Goal: Transaction & Acquisition: Purchase product/service

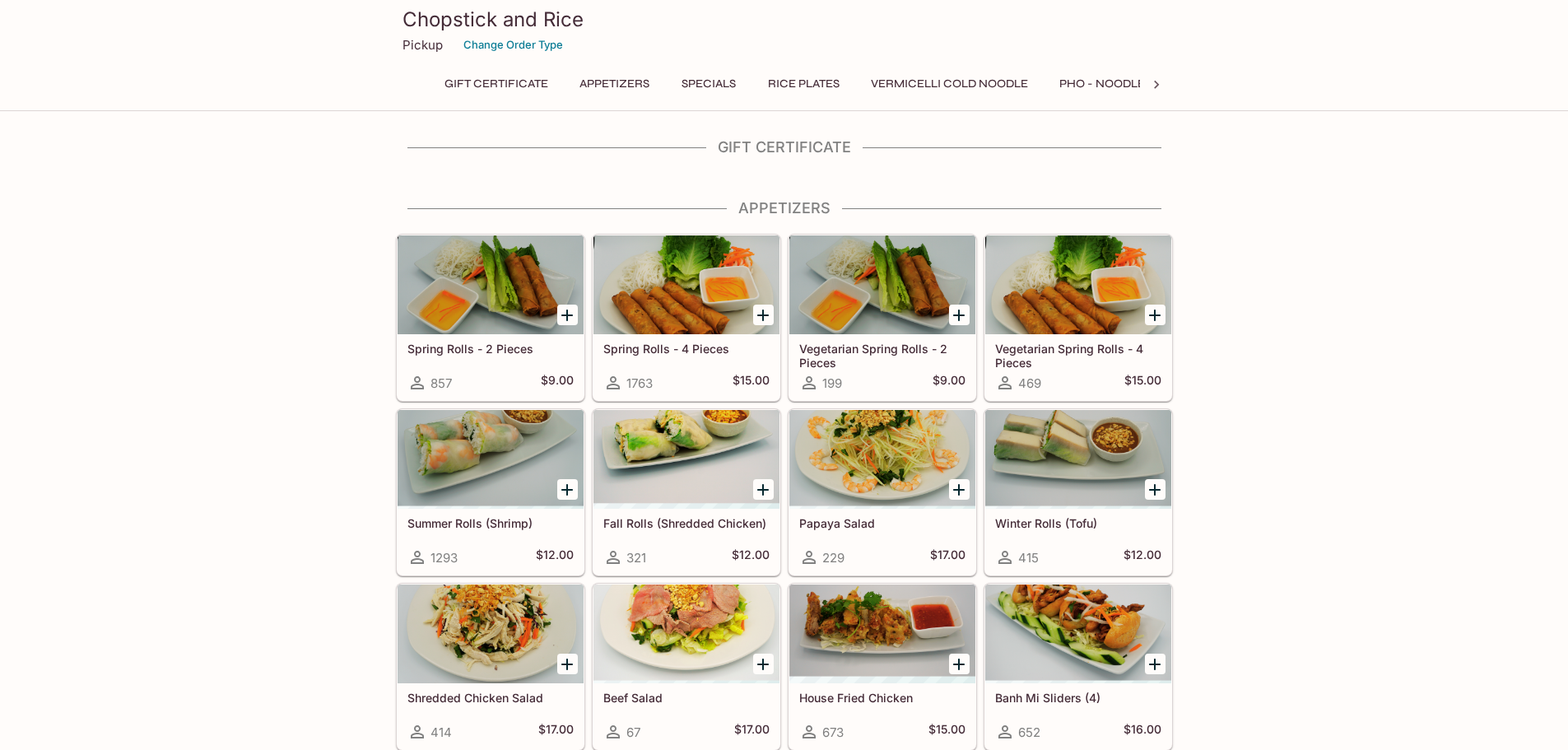
click at [598, 82] on button "Appetizers" at bounding box center [613, 84] width 88 height 23
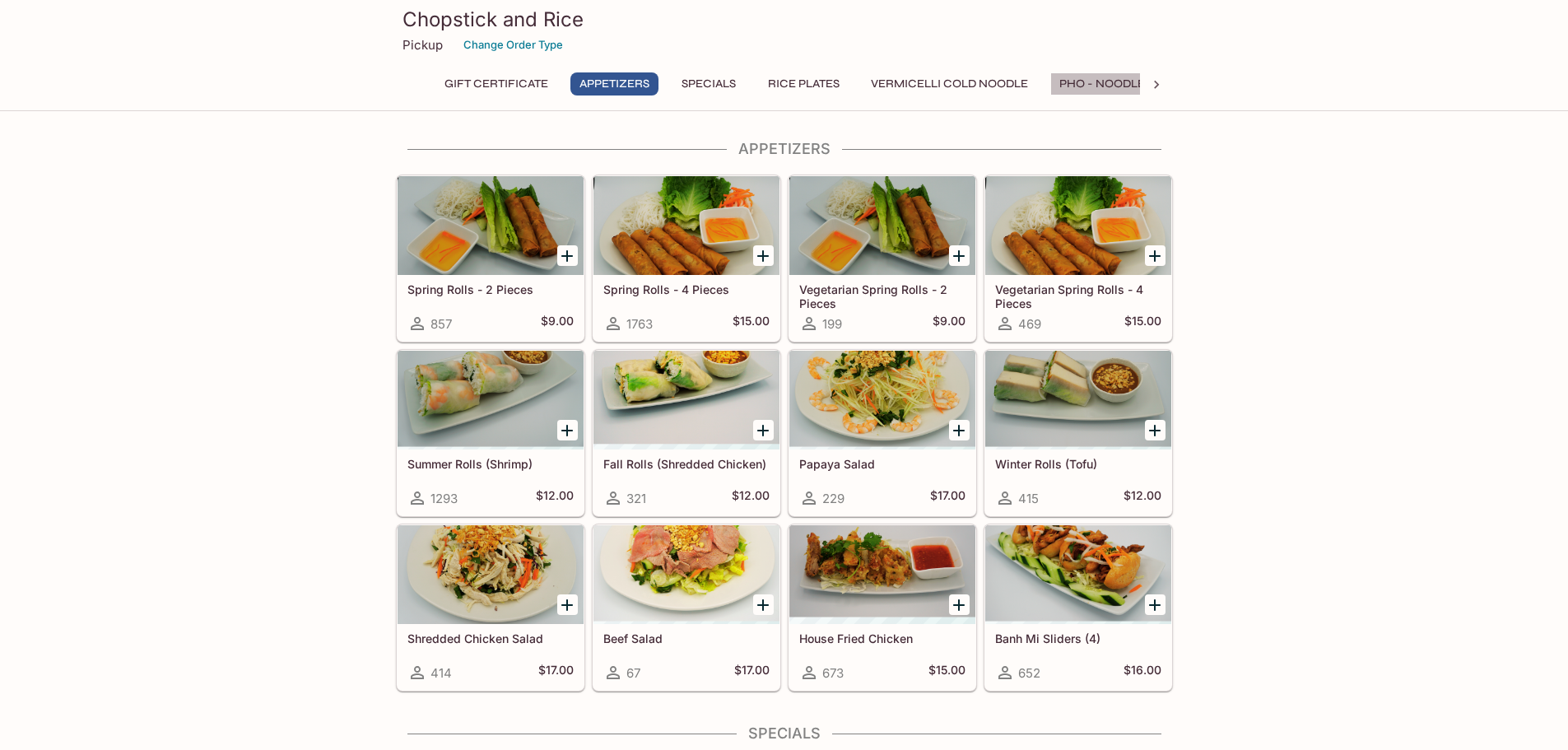
click at [1080, 81] on button "Pho - Noodle Soup" at bounding box center [1119, 84] width 138 height 23
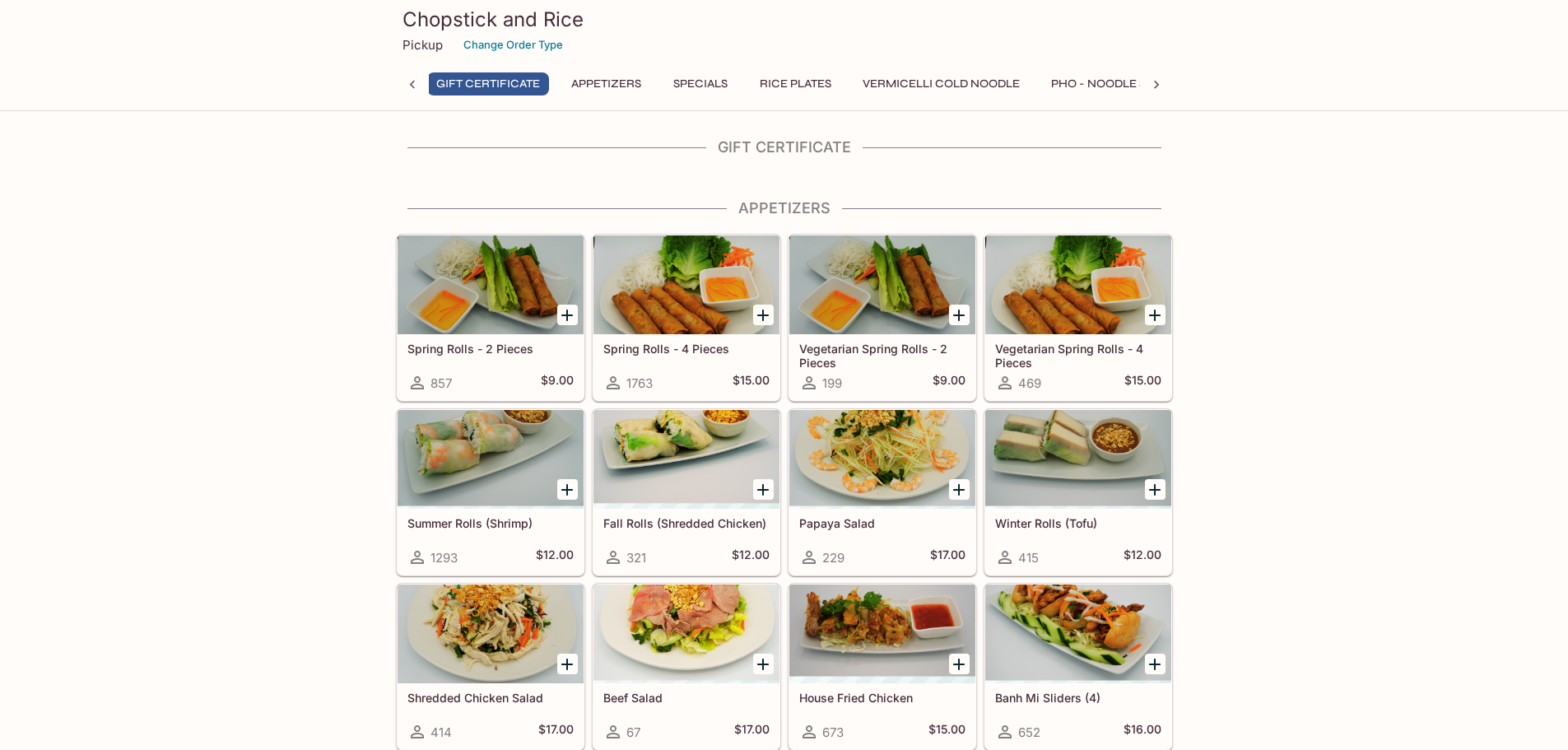
scroll to position [0, 6]
click at [589, 89] on button "Appetizers" at bounding box center [607, 84] width 88 height 23
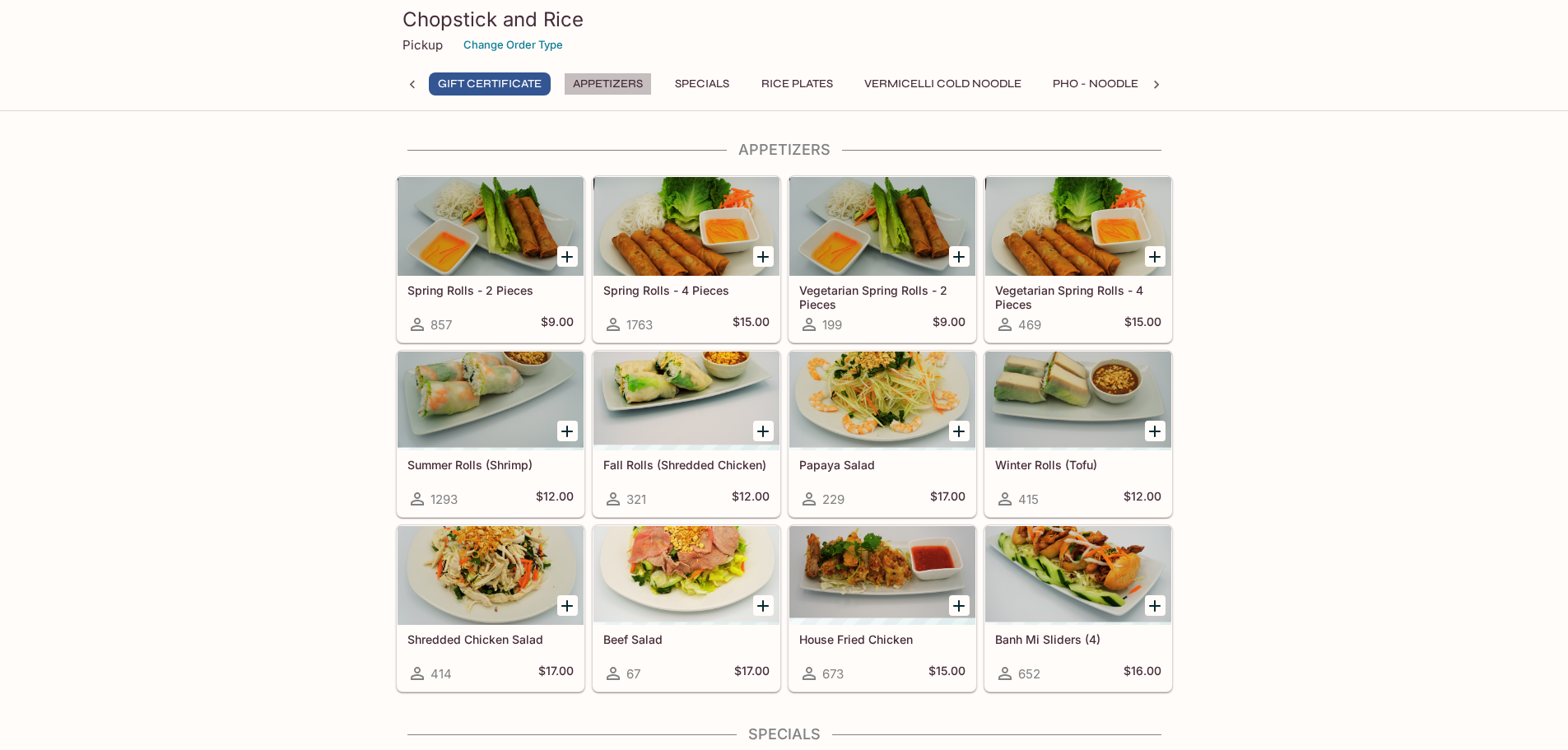
scroll to position [60, 0]
click at [1154, 88] on icon at bounding box center [1156, 85] width 16 height 16
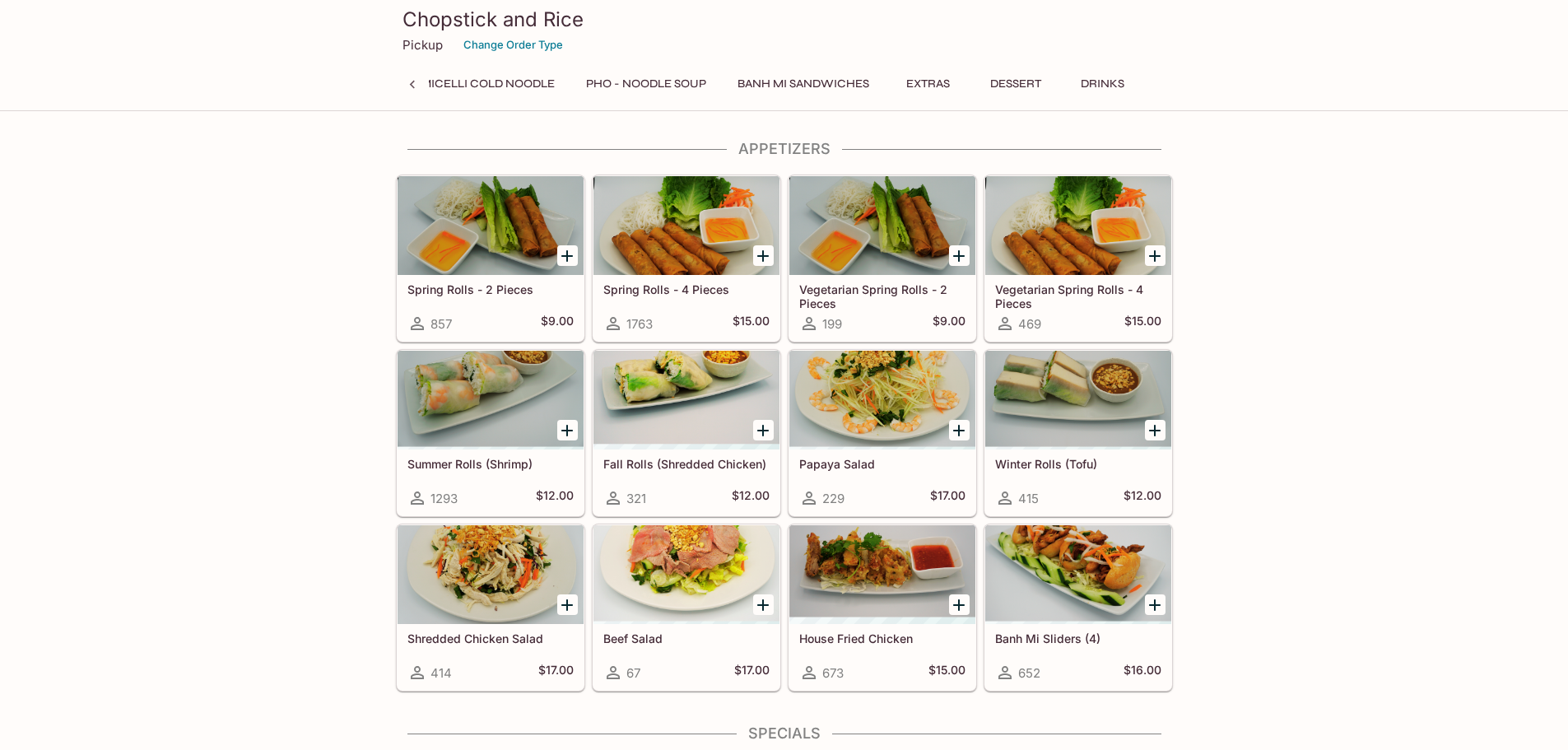
click at [764, 87] on button "Banh Mi Sandwiches" at bounding box center [803, 84] width 150 height 23
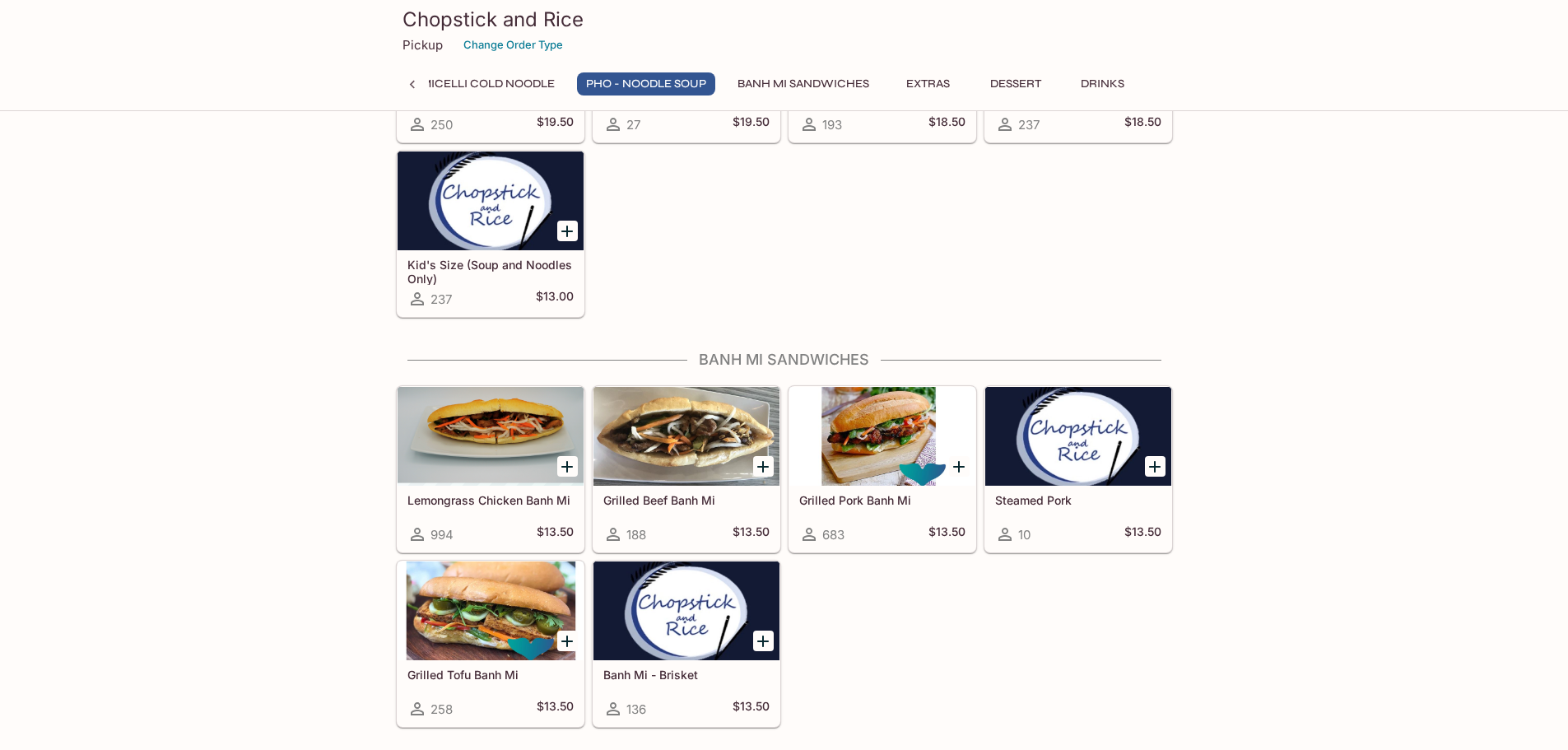
scroll to position [2570, 0]
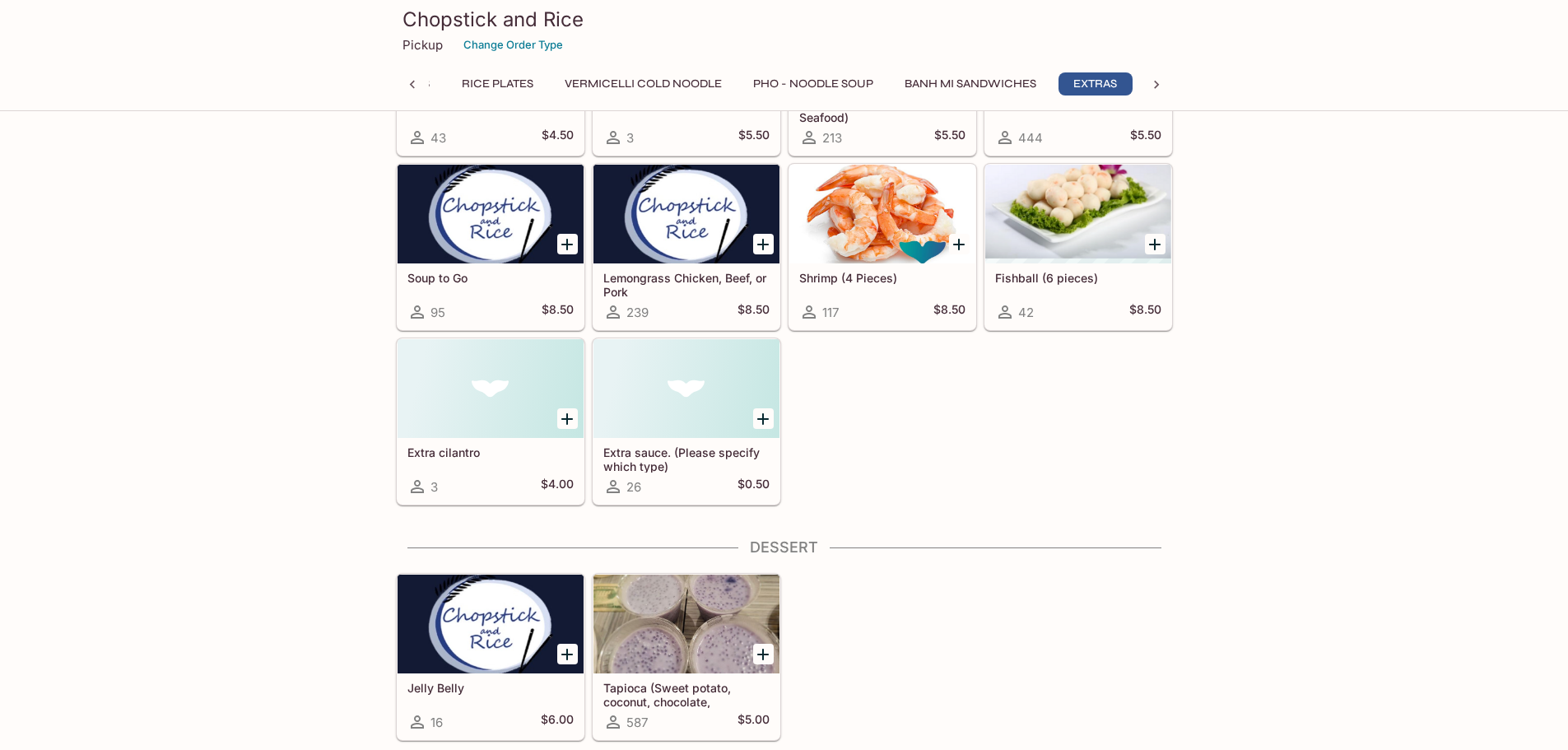
scroll to position [3311, 0]
